Goal: Book appointment/travel/reservation

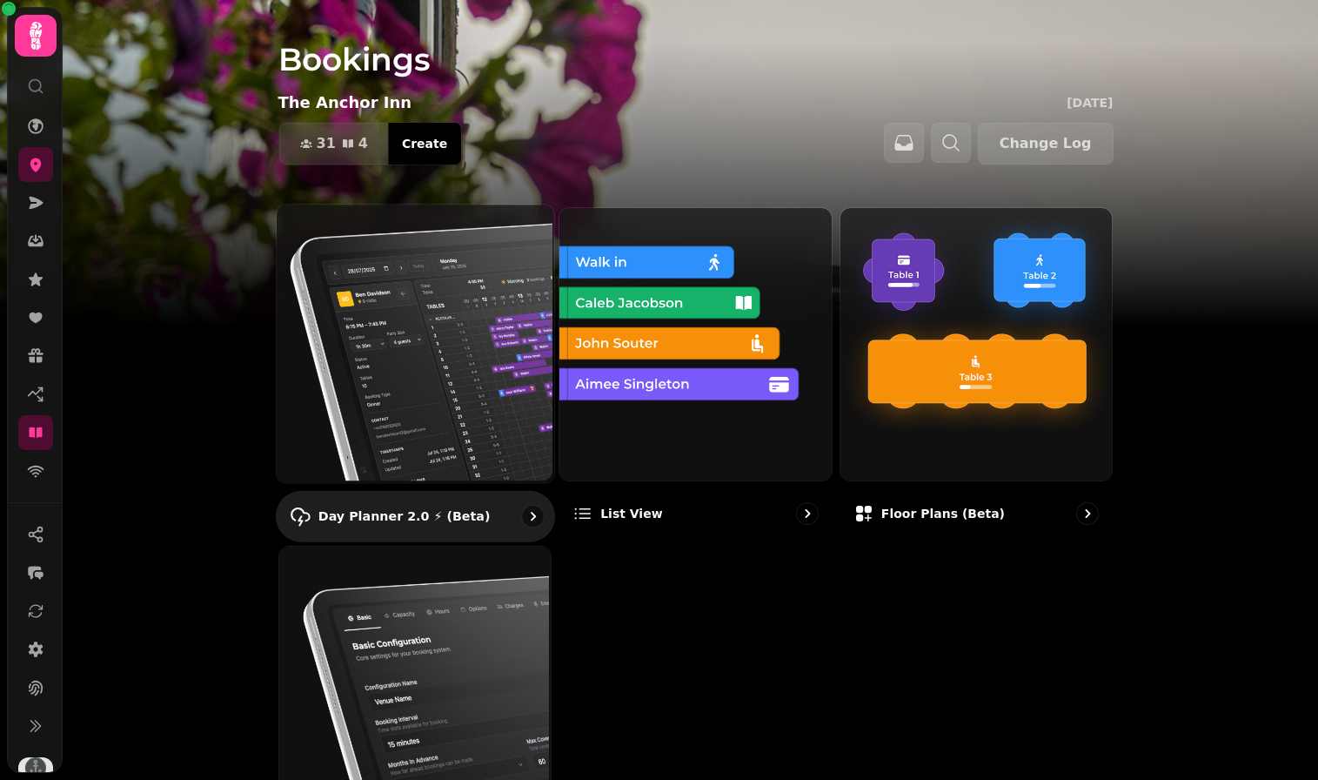
click at [413, 325] on img at bounding box center [413, 342] width 278 height 278
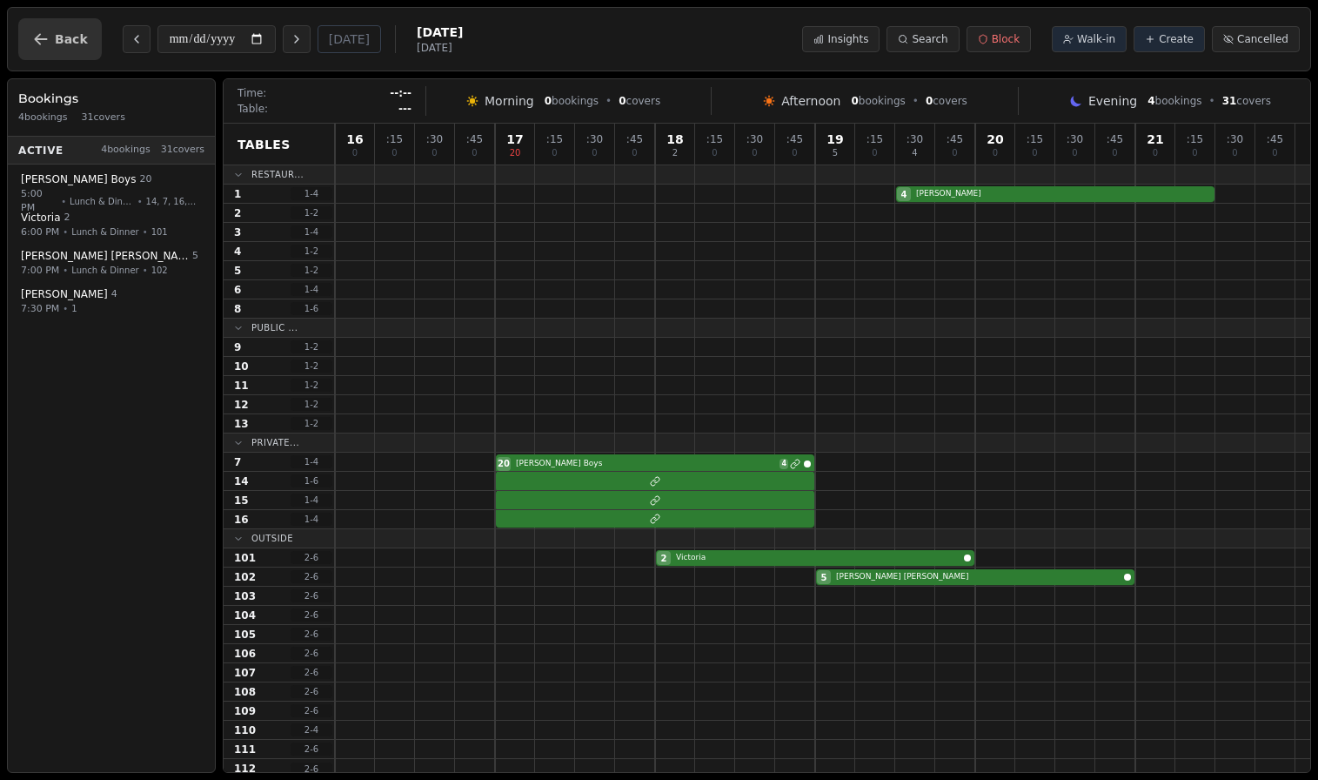
click at [60, 37] on span "Back" at bounding box center [71, 39] width 33 height 12
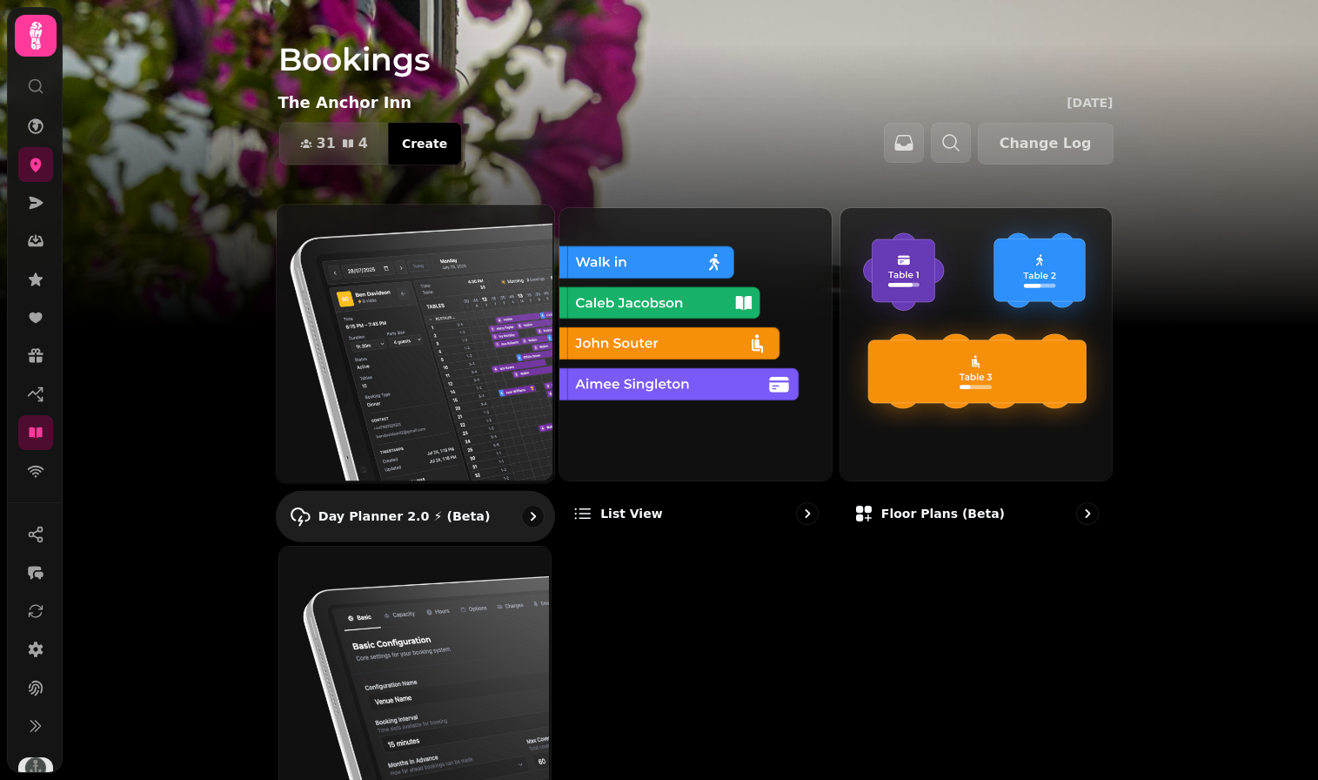
click at [393, 374] on img at bounding box center [413, 342] width 278 height 278
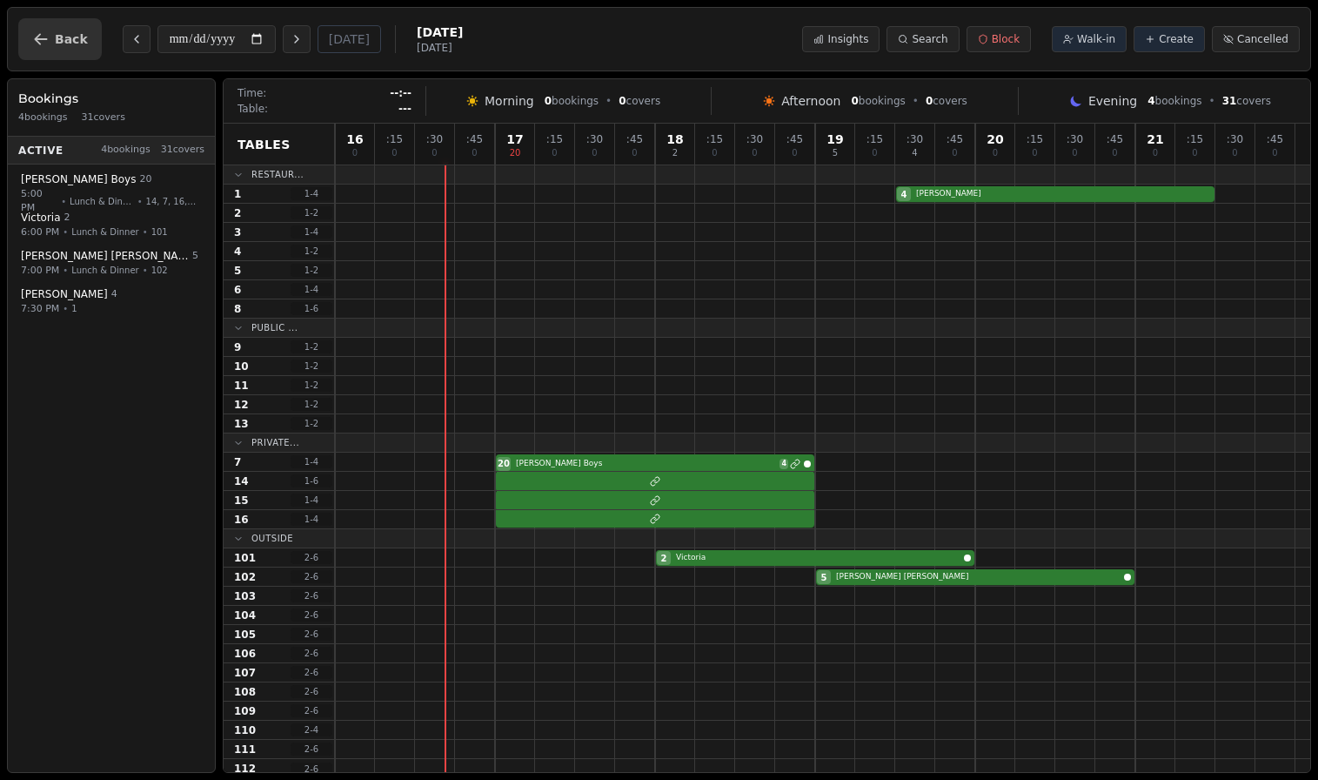
click at [86, 23] on button "Back" at bounding box center [60, 39] width 84 height 42
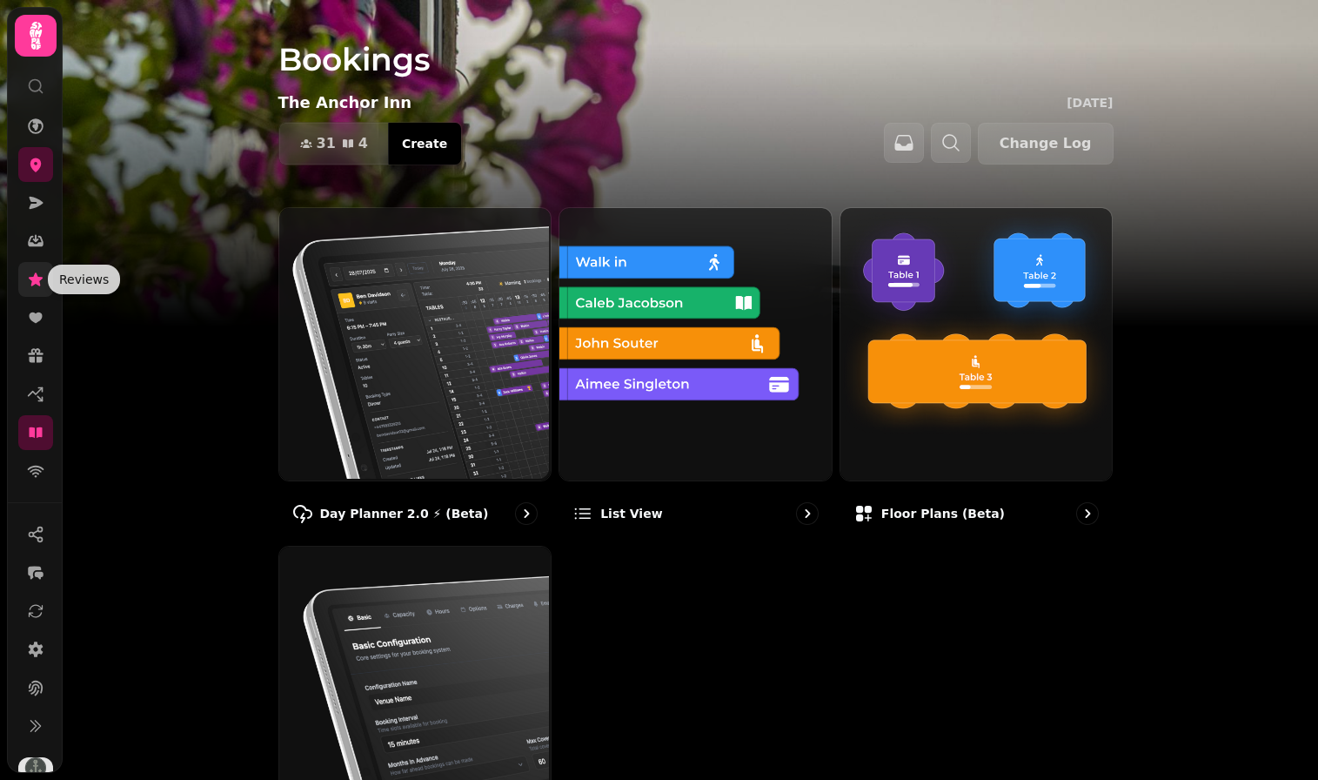
click at [33, 278] on icon at bounding box center [36, 278] width 14 height 13
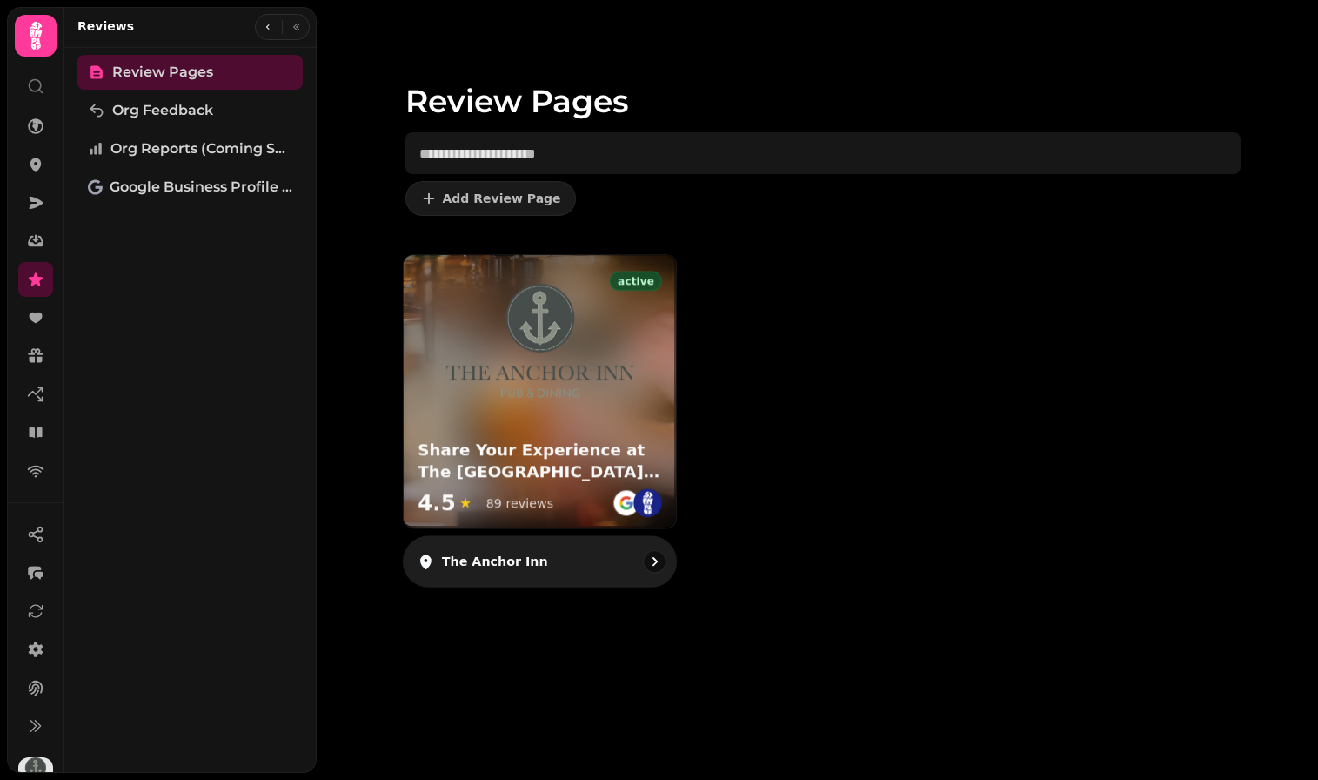
click at [536, 397] on div "active Share Your Experience at The [GEOGRAPHIC_DATA] – We’d Love Your Feedback…" at bounding box center [539, 391] width 272 height 272
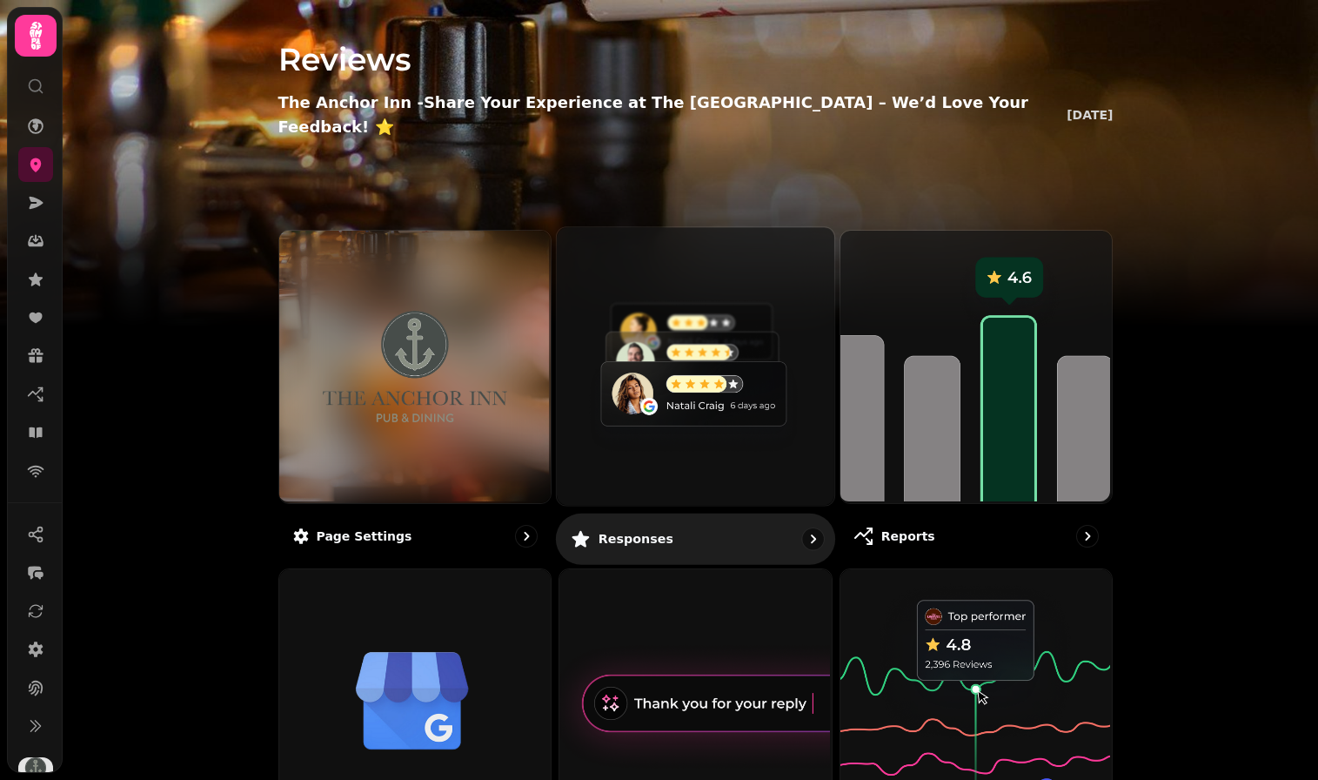
click at [658, 352] on img at bounding box center [694, 364] width 278 height 278
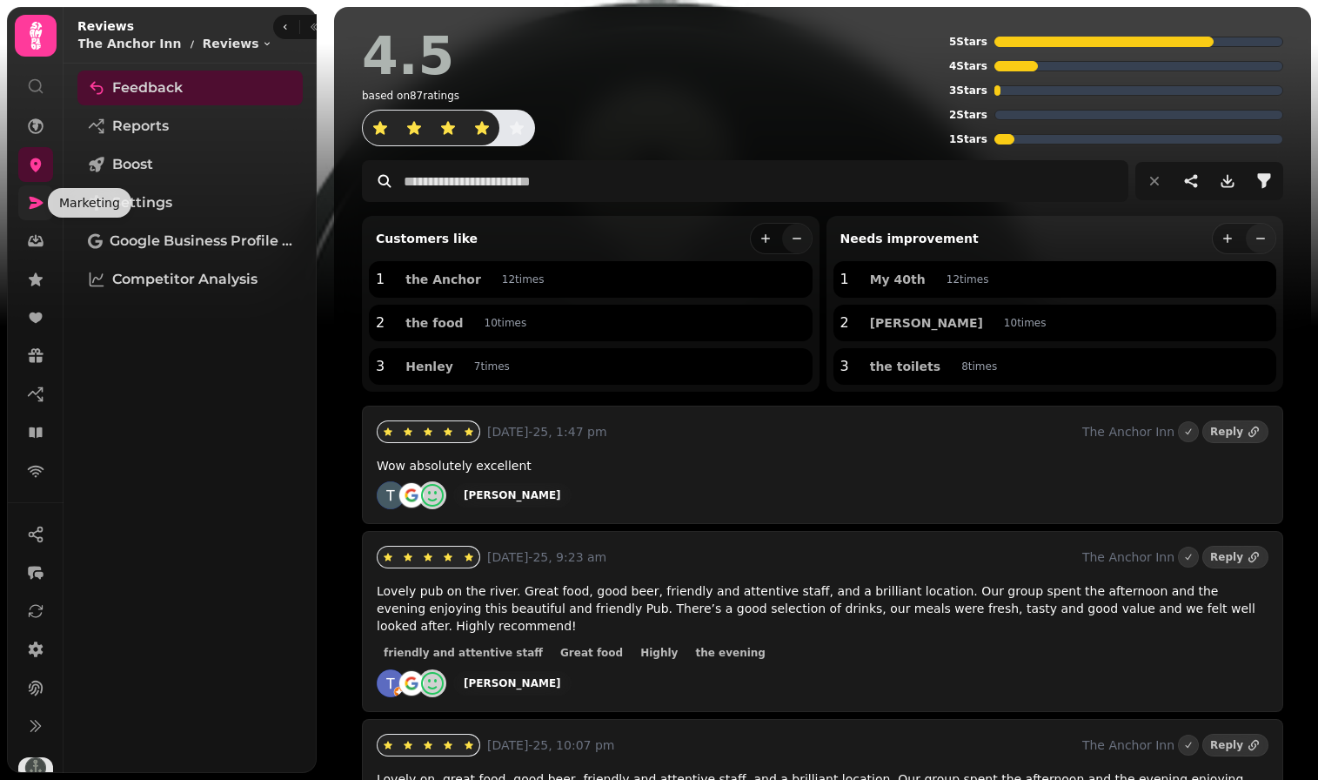
click at [36, 201] on icon at bounding box center [37, 203] width 14 height 12
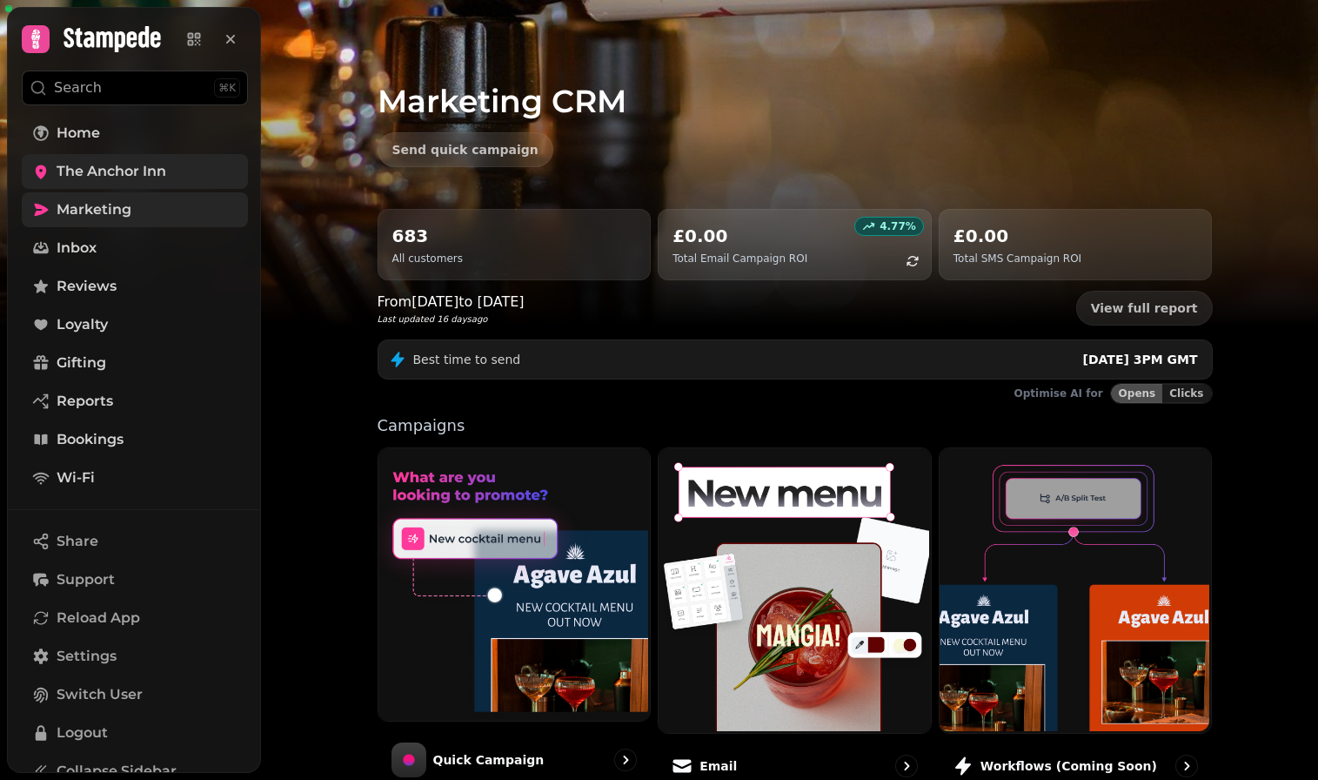
click at [64, 172] on span "The Anchor Inn" at bounding box center [112, 171] width 110 height 21
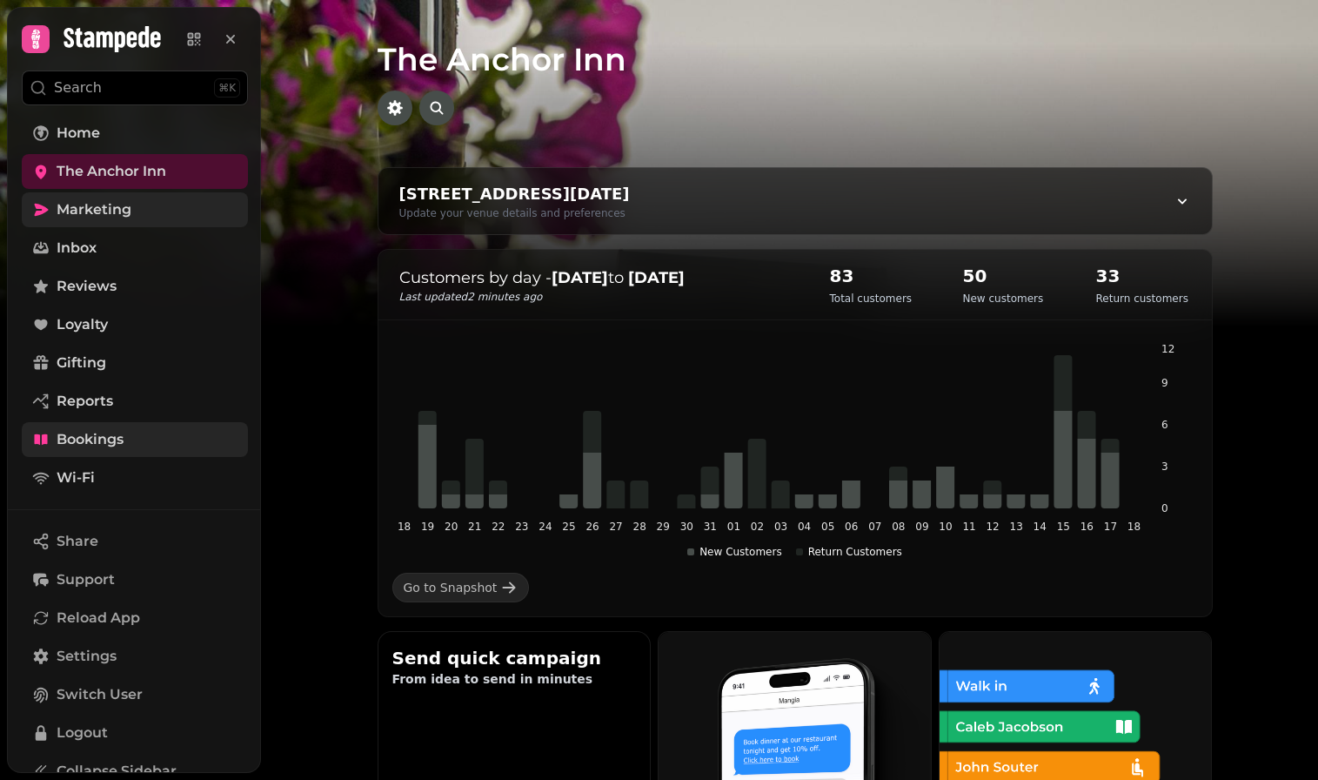
click at [104, 448] on span "Bookings" at bounding box center [90, 439] width 67 height 21
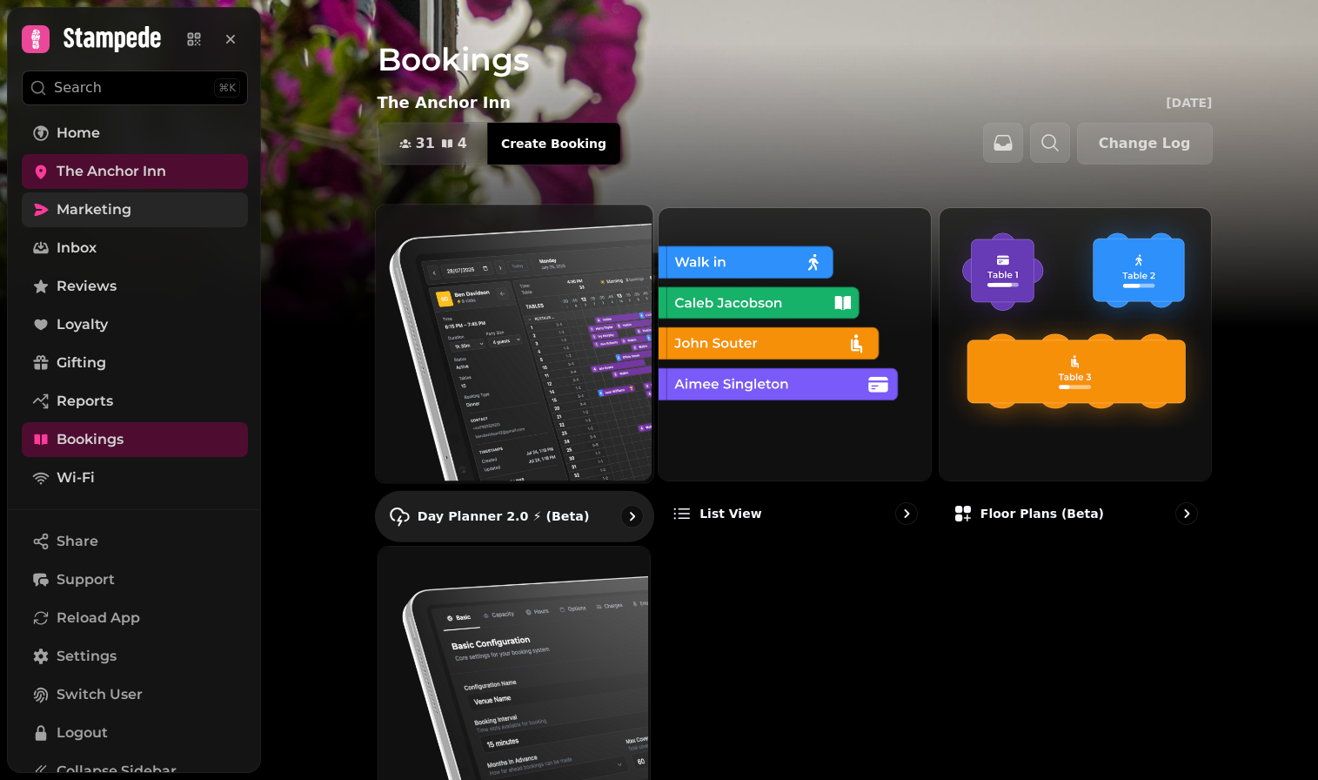
click at [419, 320] on img at bounding box center [512, 342] width 278 height 278
